Goal: Check status: Check status

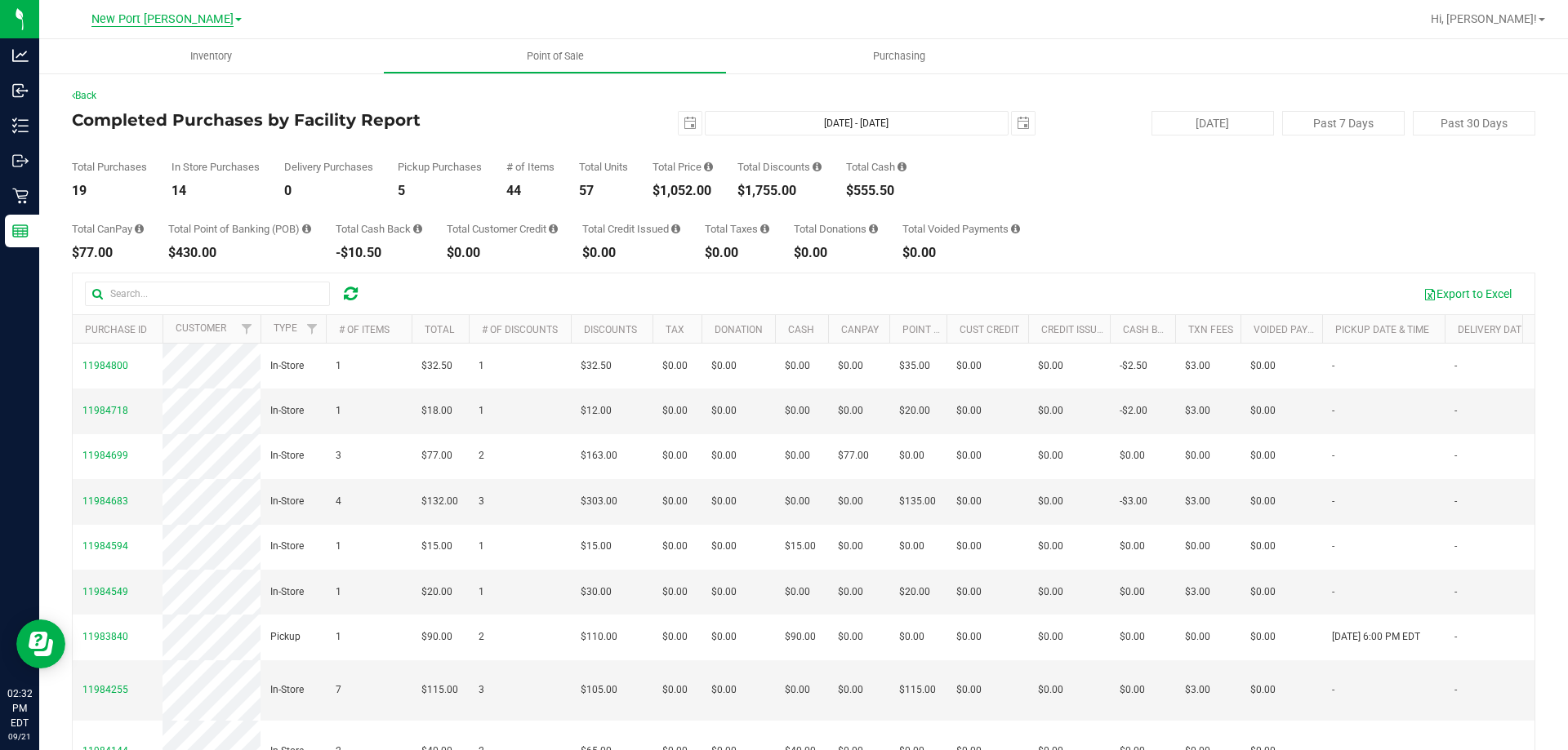
click at [178, 15] on span "New Port [PERSON_NAME]" at bounding box center [163, 20] width 143 height 15
click at [91, 81] on link "Largo WC" at bounding box center [167, 79] width 239 height 22
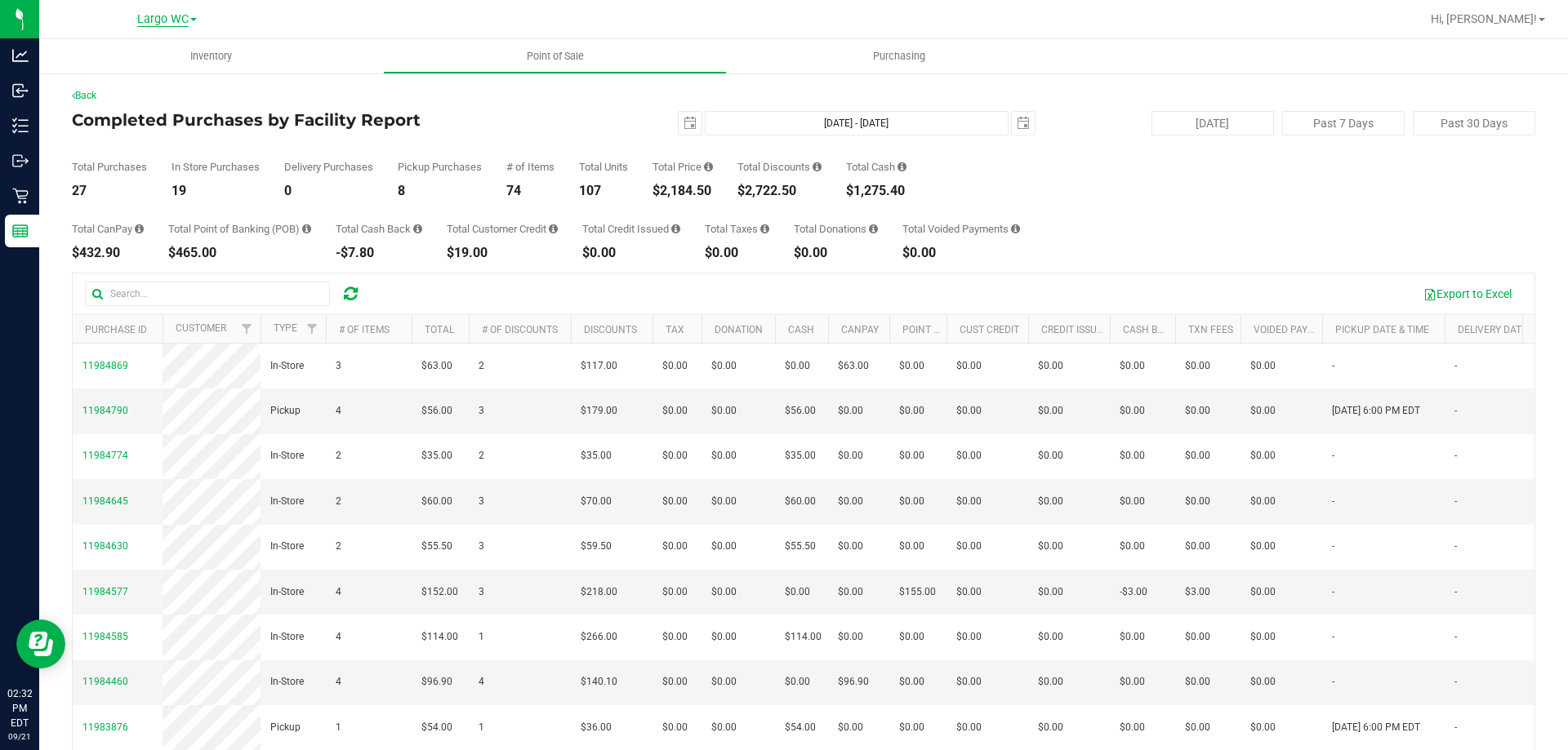
click at [150, 20] on span "Largo WC" at bounding box center [163, 20] width 52 height 15
click at [123, 98] on link "New Port [PERSON_NAME]" at bounding box center [167, 101] width 239 height 22
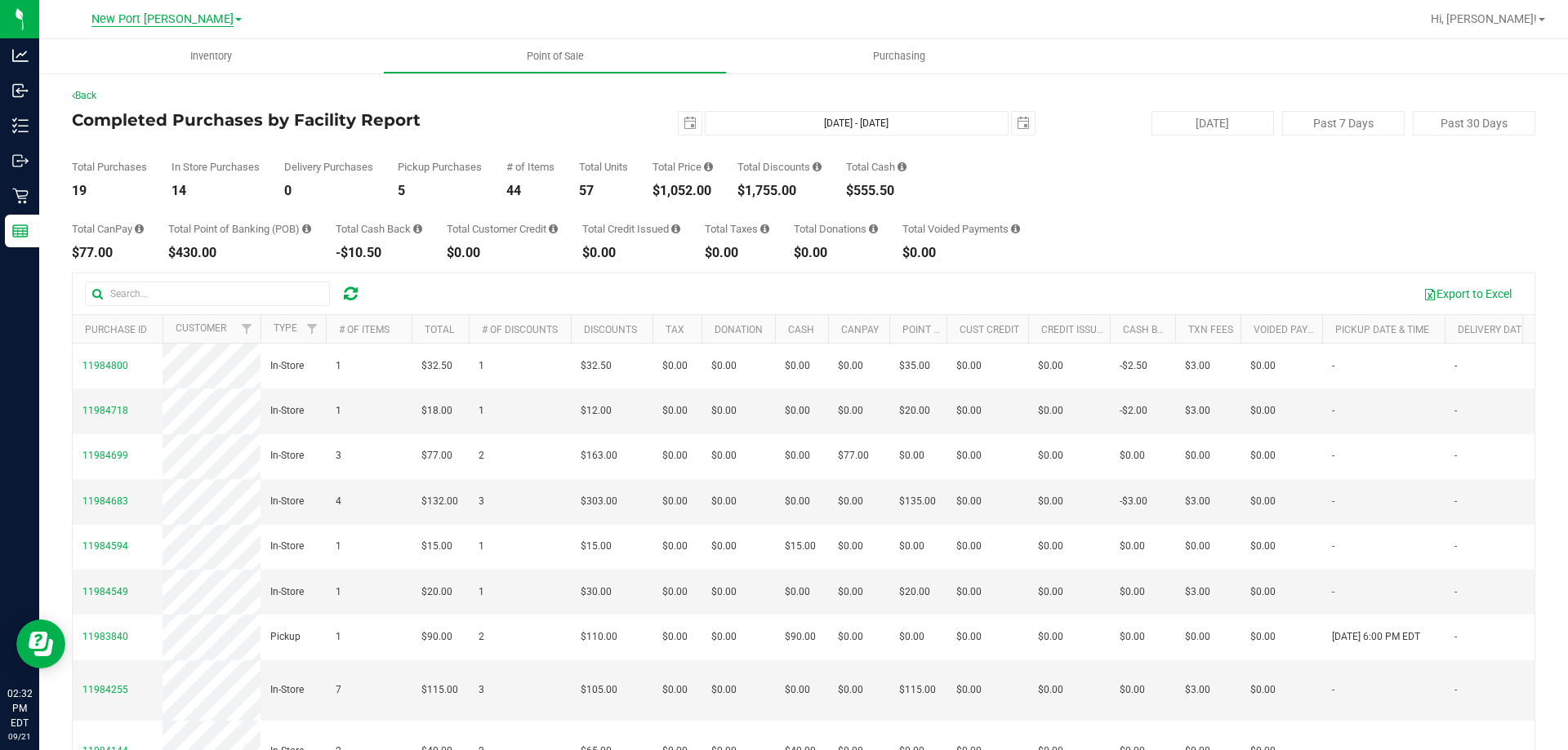
click at [144, 14] on span "New Port [PERSON_NAME]" at bounding box center [163, 20] width 143 height 15
click at [113, 94] on link "New Port [PERSON_NAME]" at bounding box center [167, 101] width 239 height 22
click at [129, 23] on span "New Port [PERSON_NAME]" at bounding box center [163, 20] width 143 height 15
click at [102, 77] on link "Largo WC" at bounding box center [167, 79] width 239 height 22
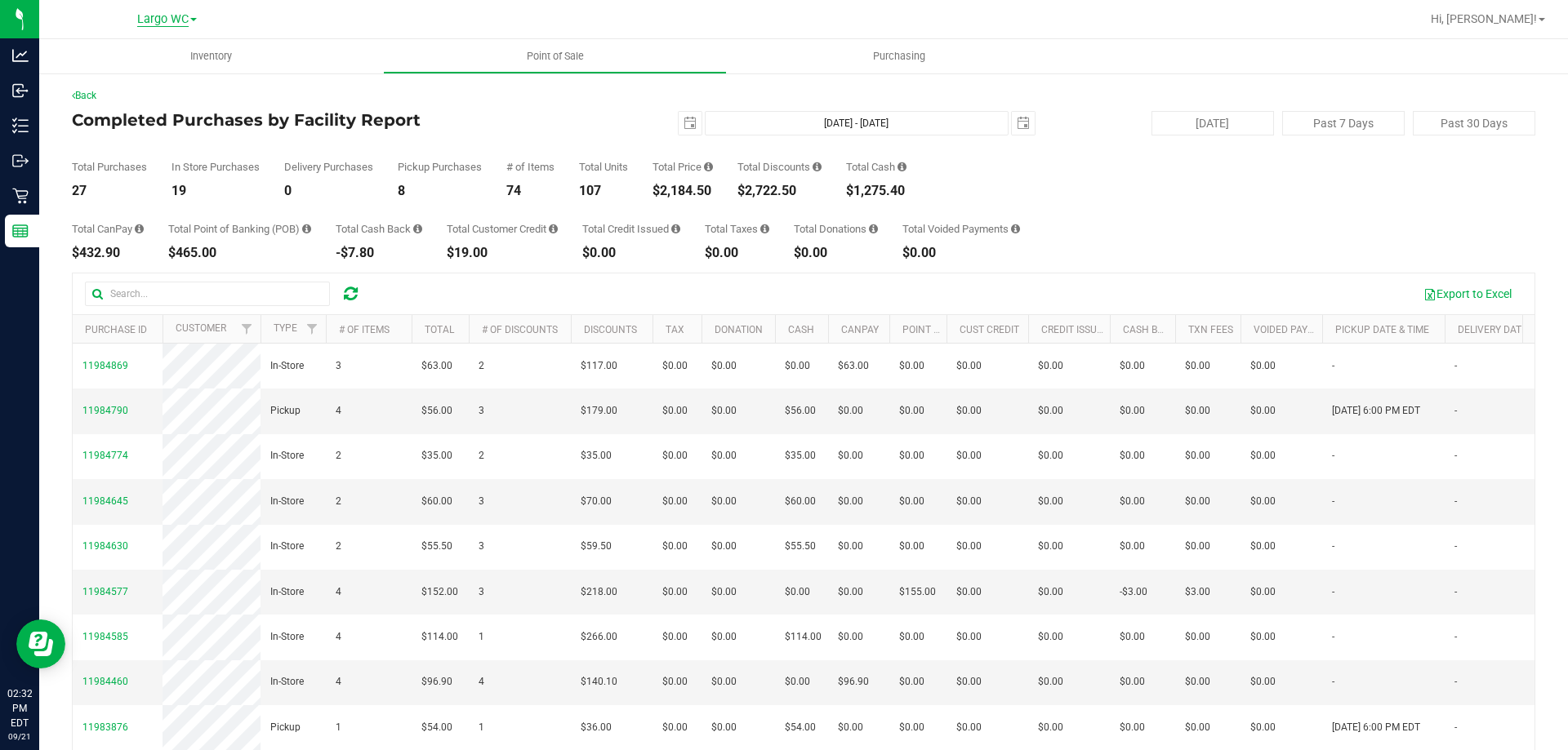
click at [163, 21] on span "Largo WC" at bounding box center [163, 20] width 52 height 15
click at [103, 54] on link "Brooksville WC" at bounding box center [167, 57] width 239 height 22
click at [156, 16] on span "Brooksville WC" at bounding box center [162, 20] width 79 height 15
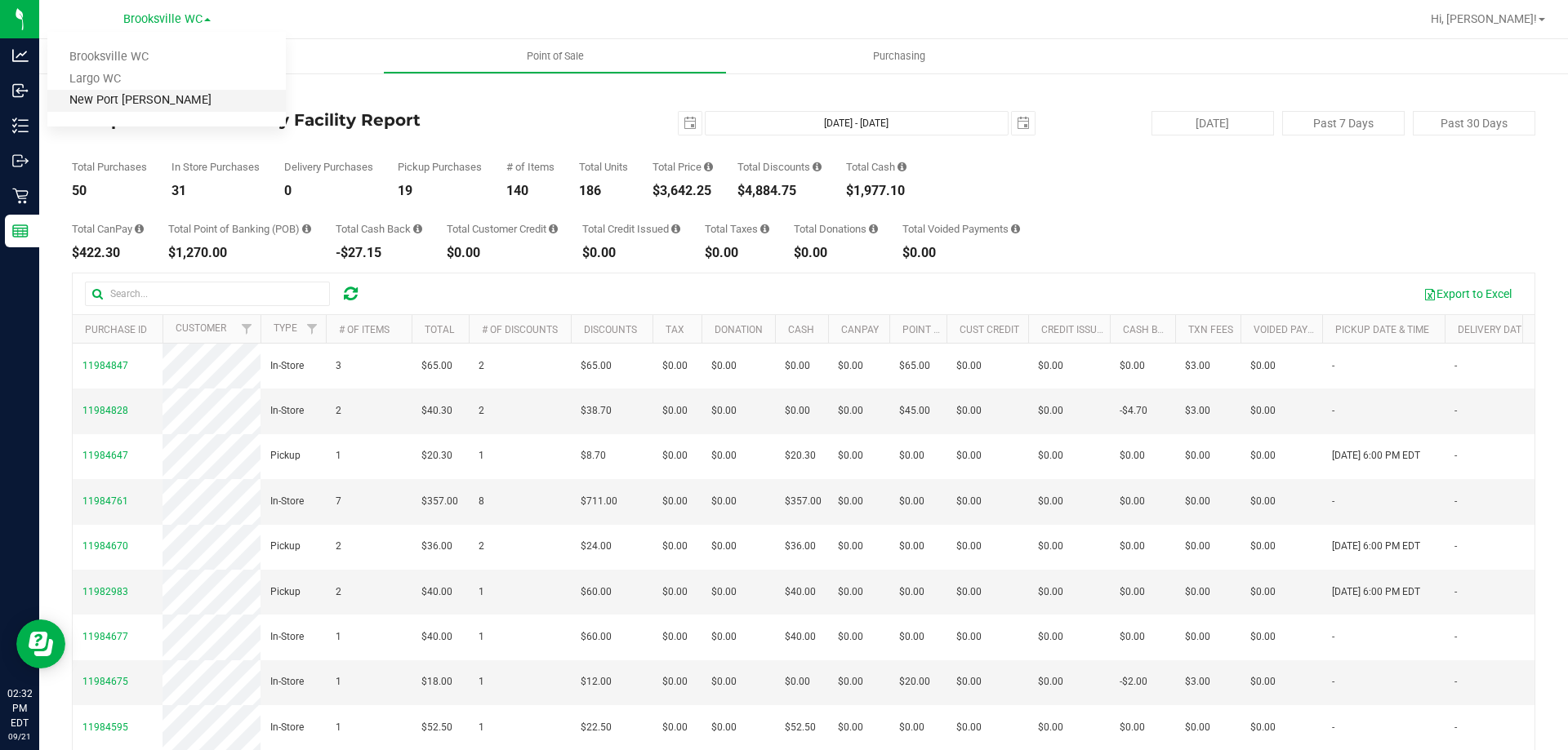
click at [115, 96] on link "New Port [PERSON_NAME]" at bounding box center [167, 101] width 239 height 22
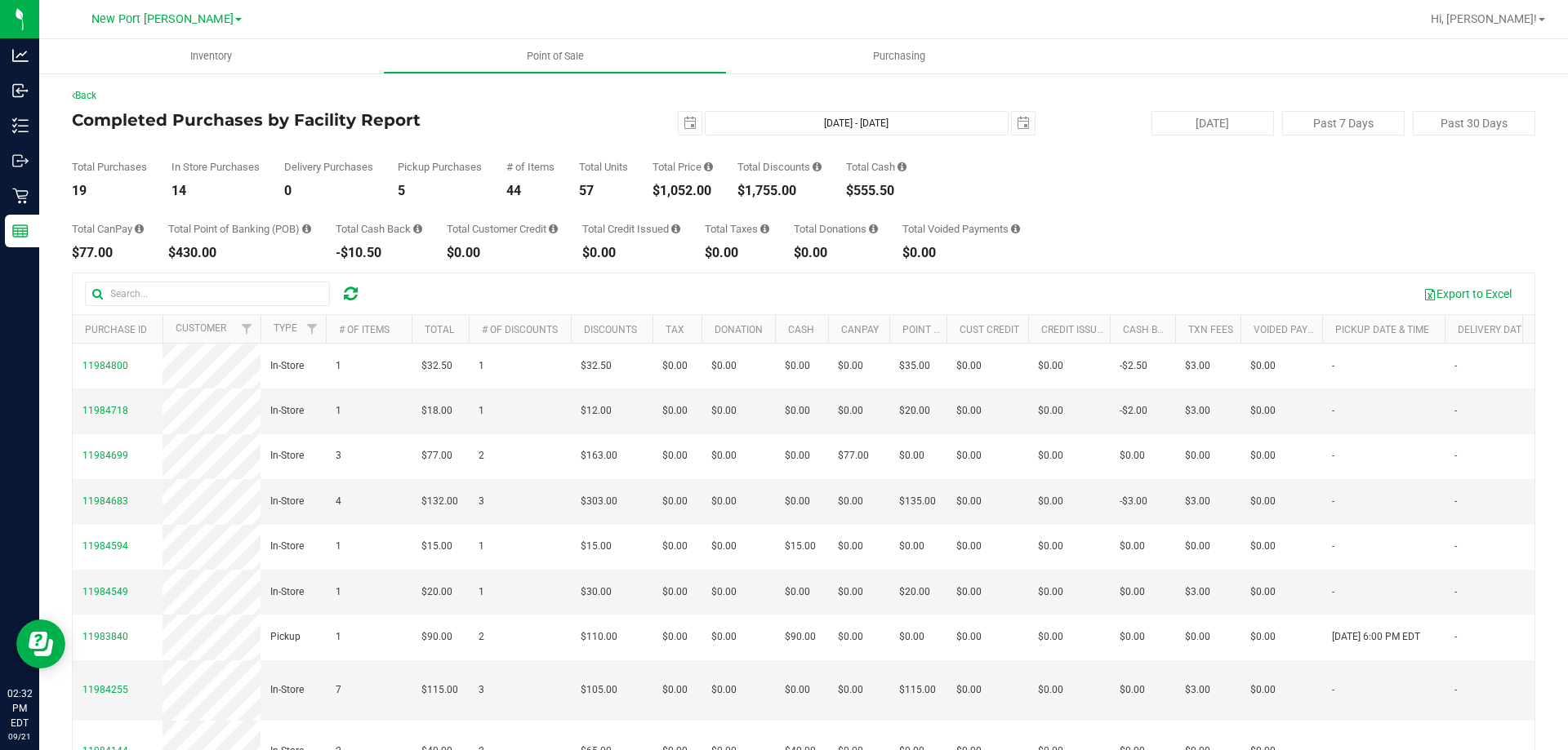
click at [445, 105] on div "Back Completed Purchases by Facility Report 2025-09-21 Sep 21, 2025 - Sep 21, 2…" at bounding box center [804, 472] width 1464 height 769
click at [208, 22] on span "New Port [PERSON_NAME]" at bounding box center [163, 20] width 143 height 15
click at [111, 81] on link "Largo WC" at bounding box center [167, 79] width 239 height 22
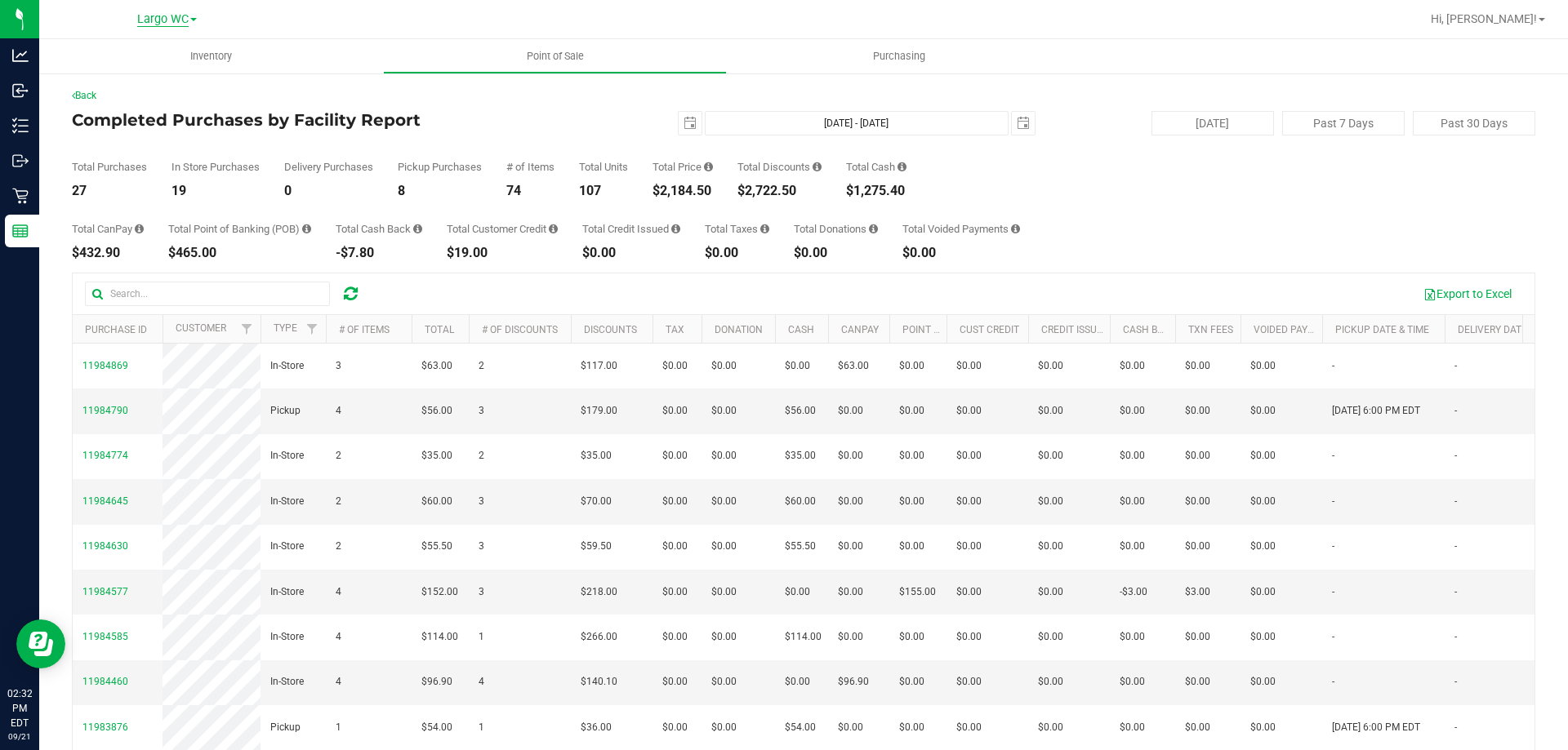
click at [178, 18] on span "Largo WC" at bounding box center [163, 20] width 52 height 15
click at [116, 56] on link "Brooksville WC" at bounding box center [167, 57] width 239 height 22
drag, startPoint x: 192, startPoint y: 13, endPoint x: 150, endPoint y: 66, distance: 67.6
click at [191, 15] on span "Brooksville WC" at bounding box center [162, 20] width 79 height 14
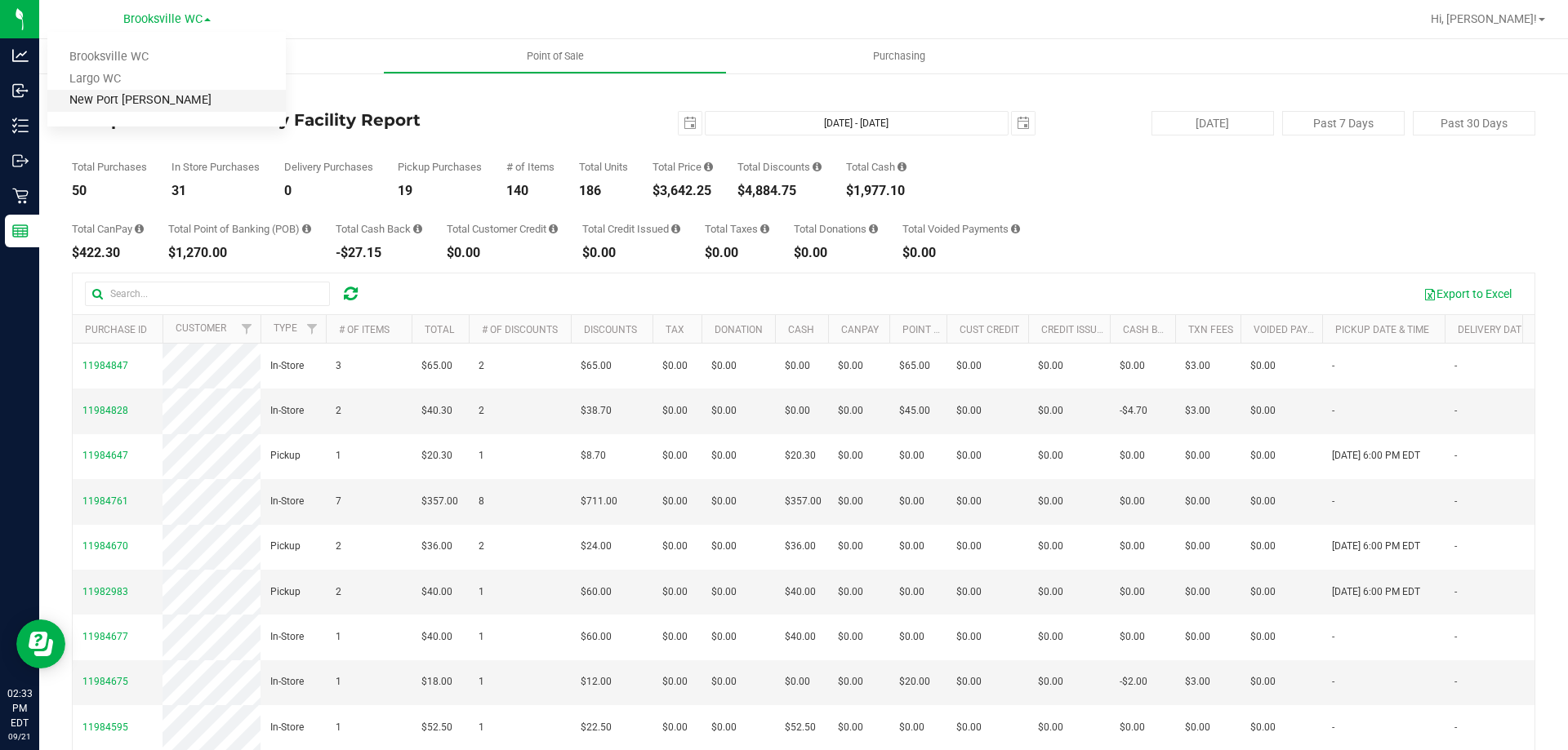
click at [111, 98] on link "New Port [PERSON_NAME]" at bounding box center [167, 101] width 239 height 22
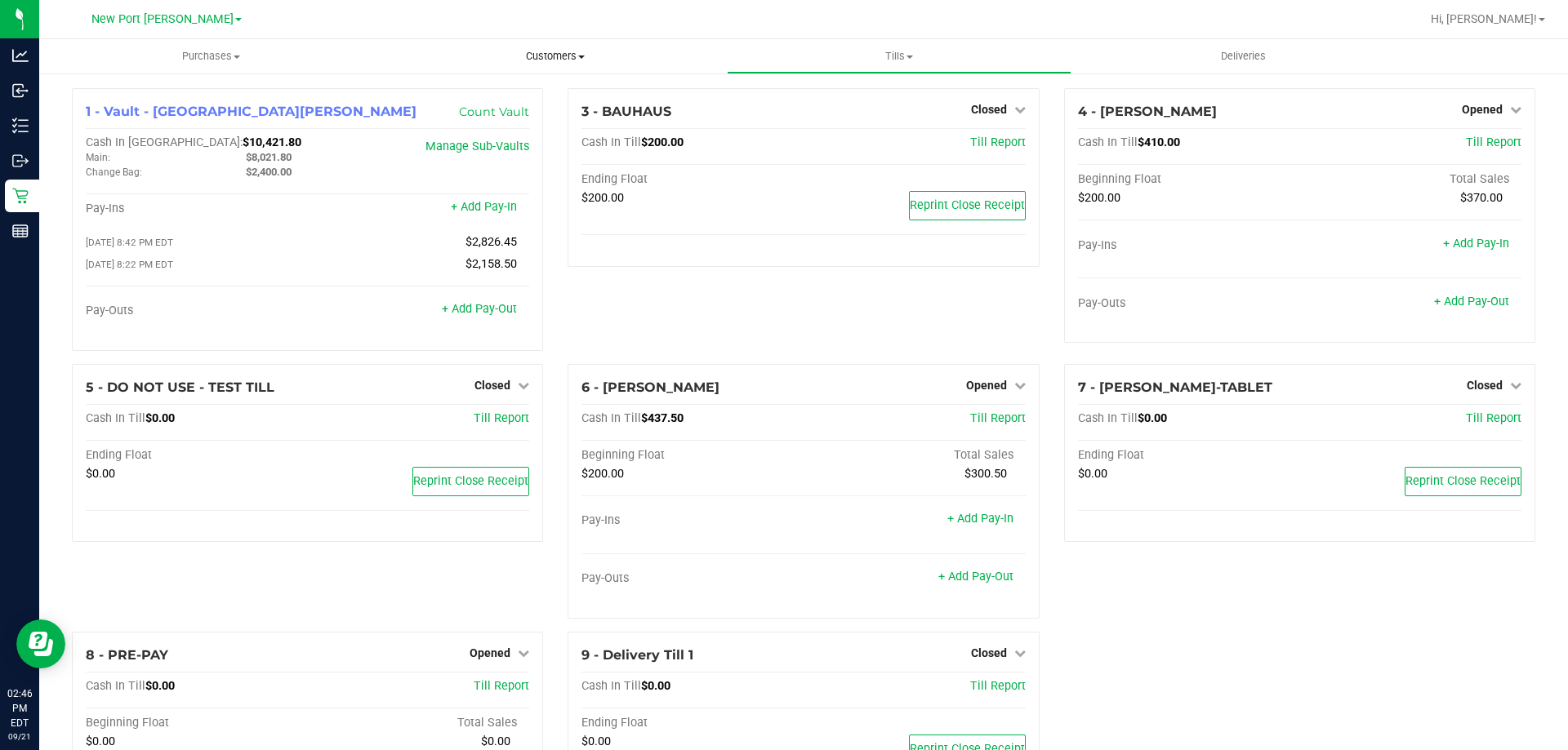
click at [556, 56] on span "Customers" at bounding box center [555, 56] width 342 height 15
click at [463, 97] on span "All customers" at bounding box center [442, 99] width 118 height 14
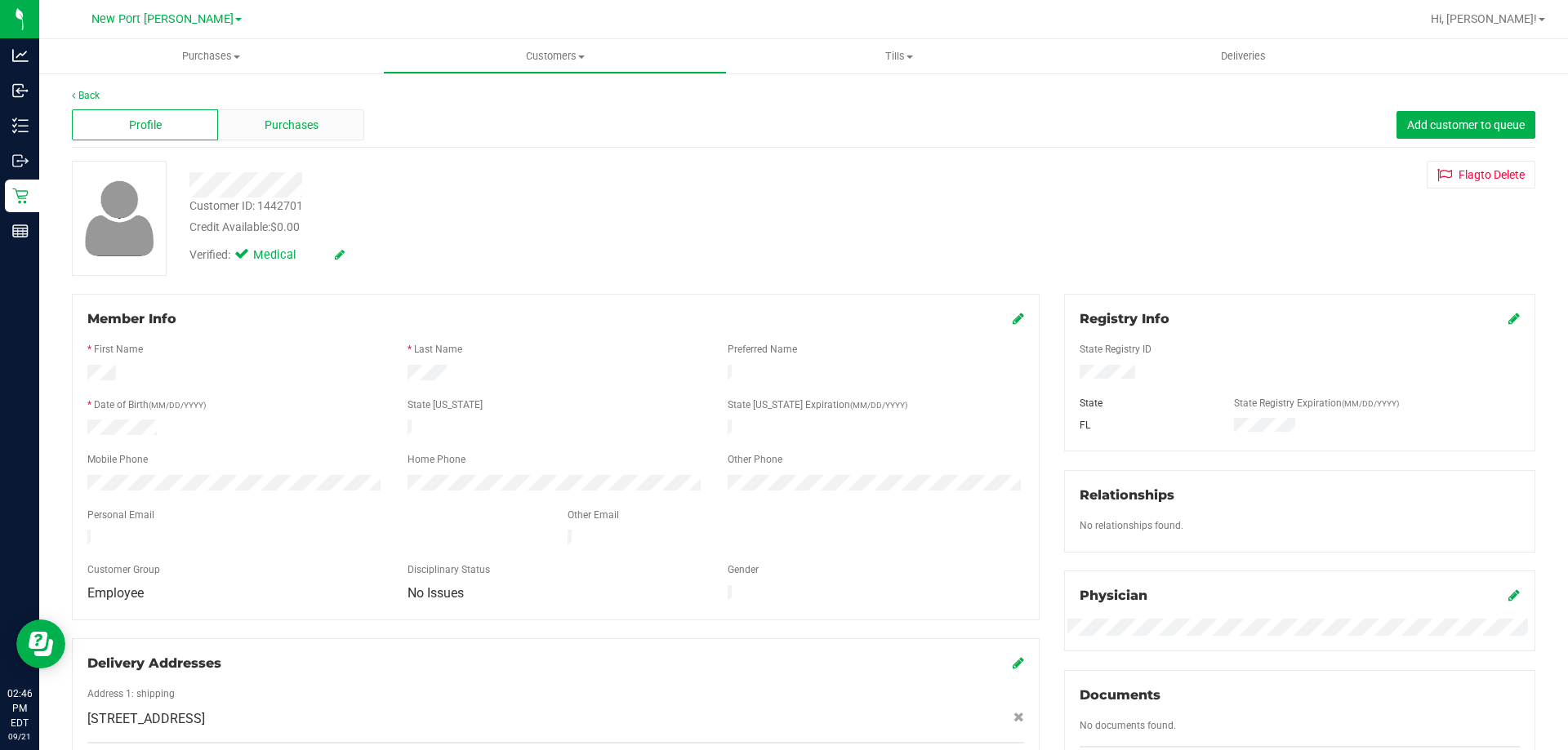
click at [265, 126] on span "Purchases" at bounding box center [291, 125] width 54 height 17
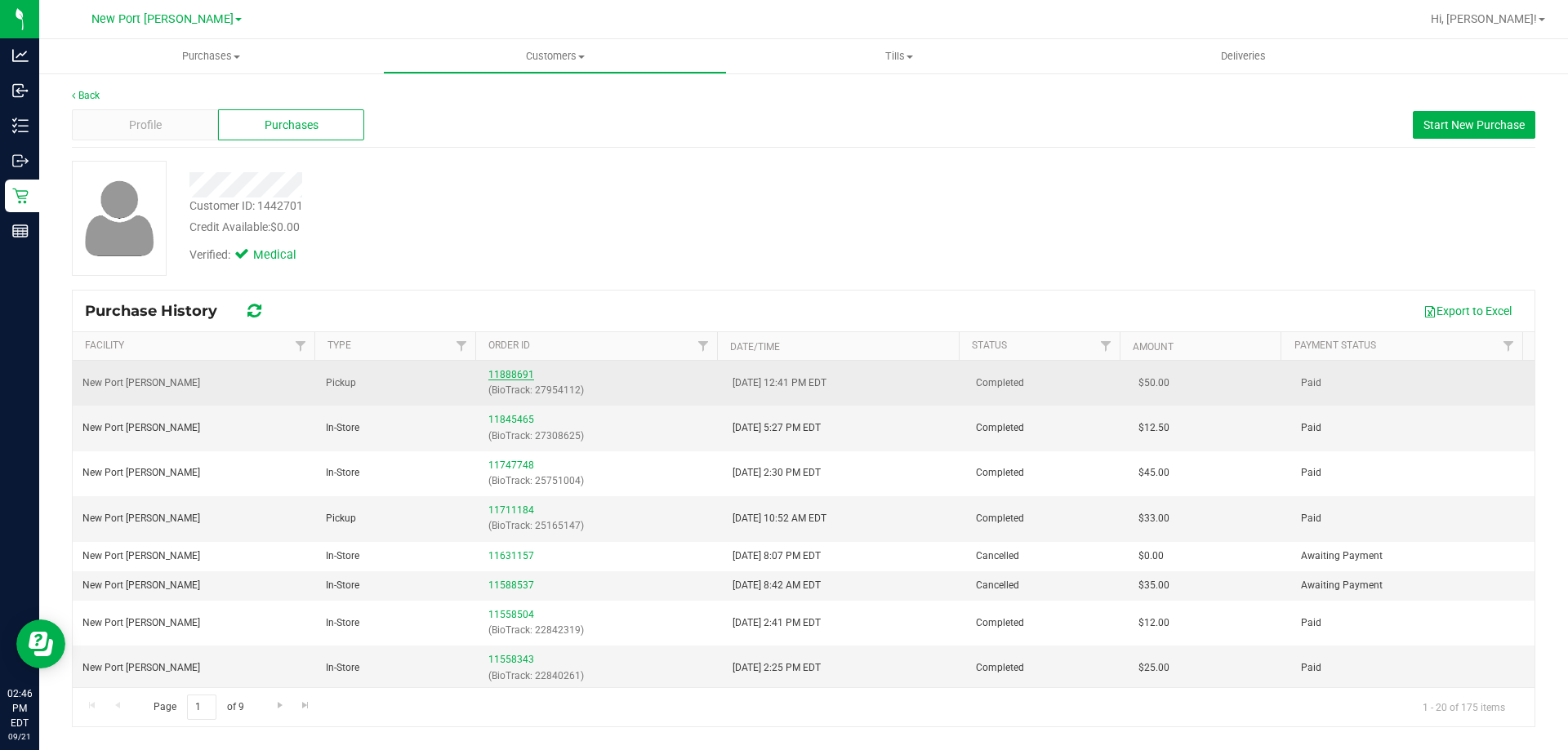
click at [501, 378] on link "11888691" at bounding box center [510, 374] width 45 height 12
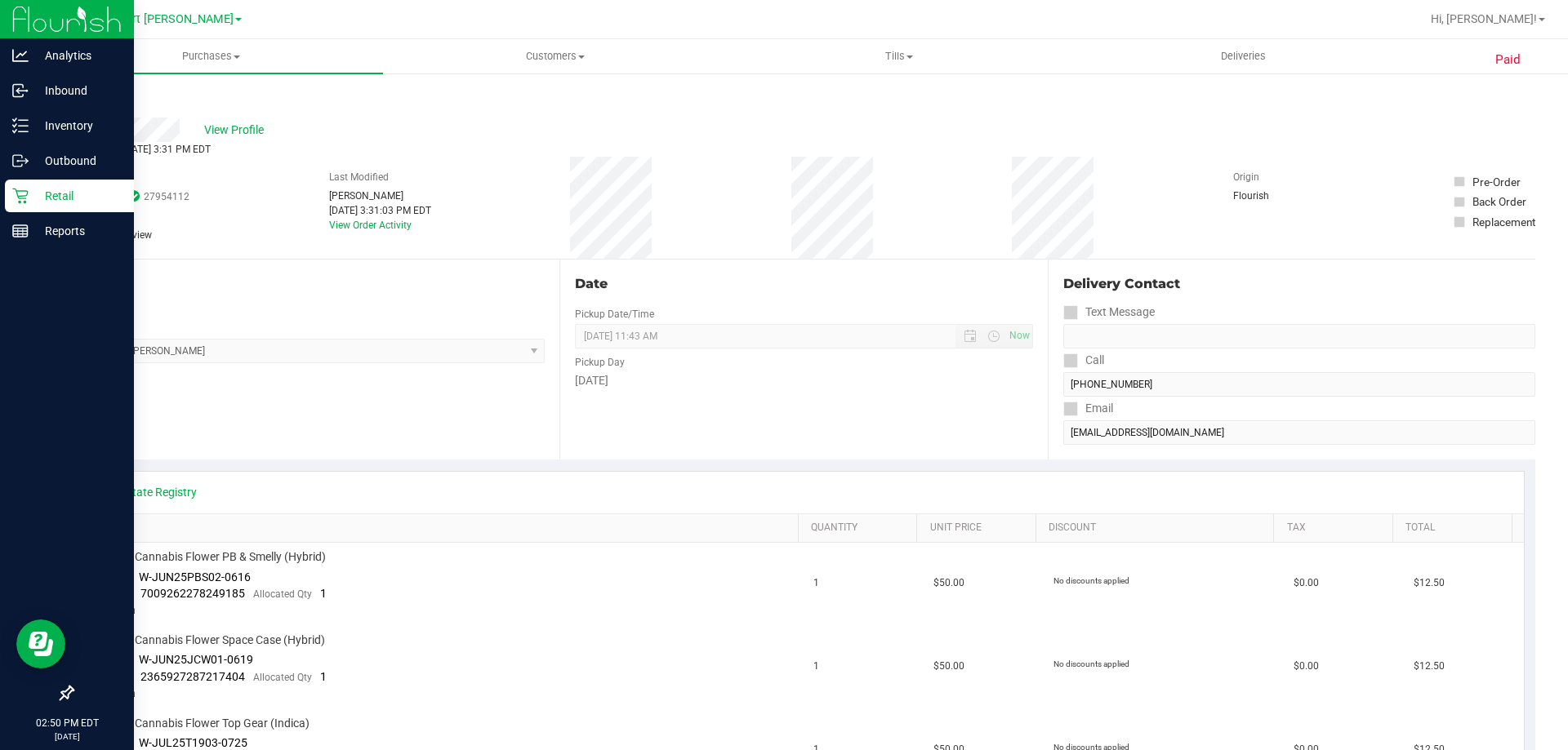
click at [60, 193] on p "Retail" at bounding box center [78, 196] width 98 height 20
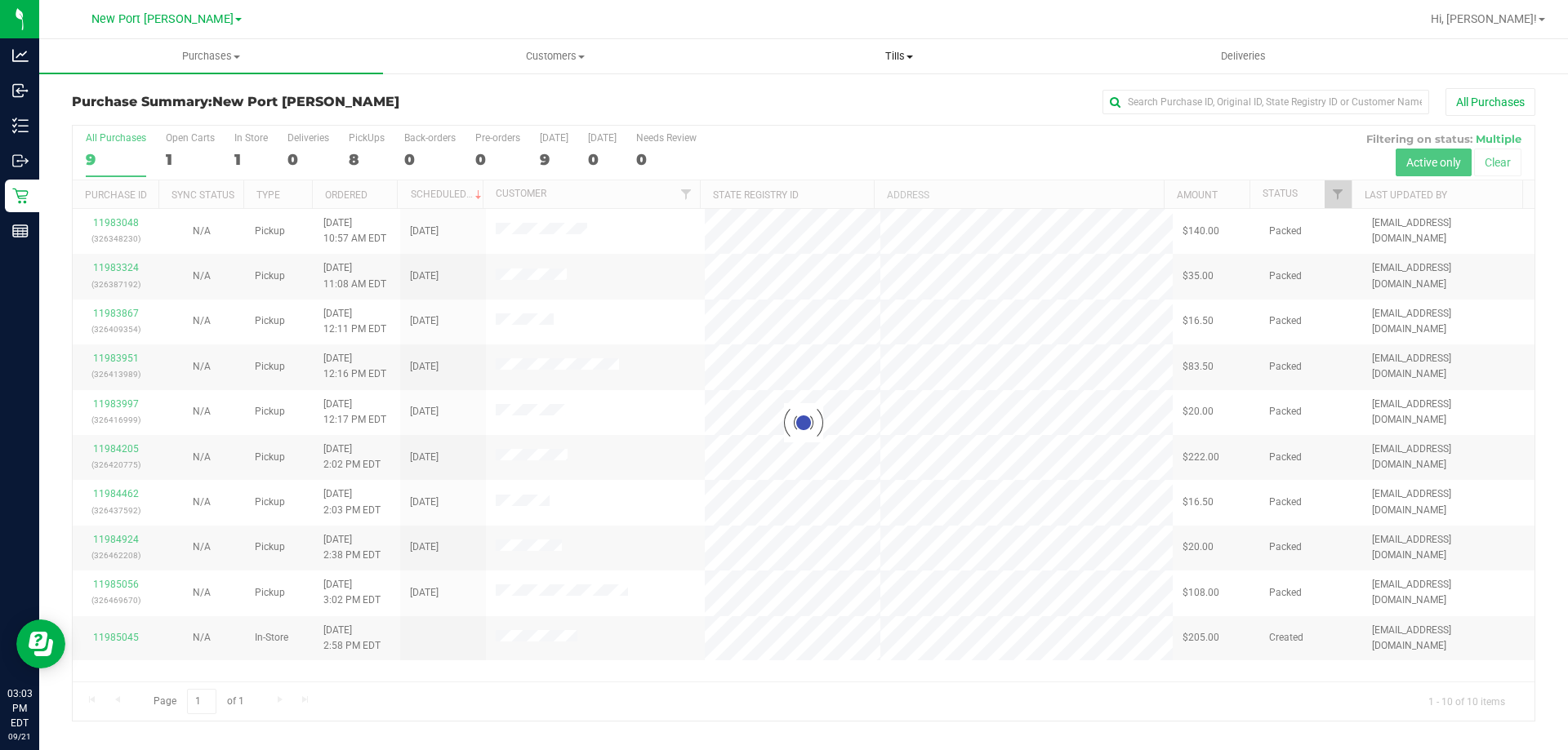
click at [897, 56] on span "Tills" at bounding box center [899, 56] width 342 height 15
